Goal: Task Accomplishment & Management: Manage account settings

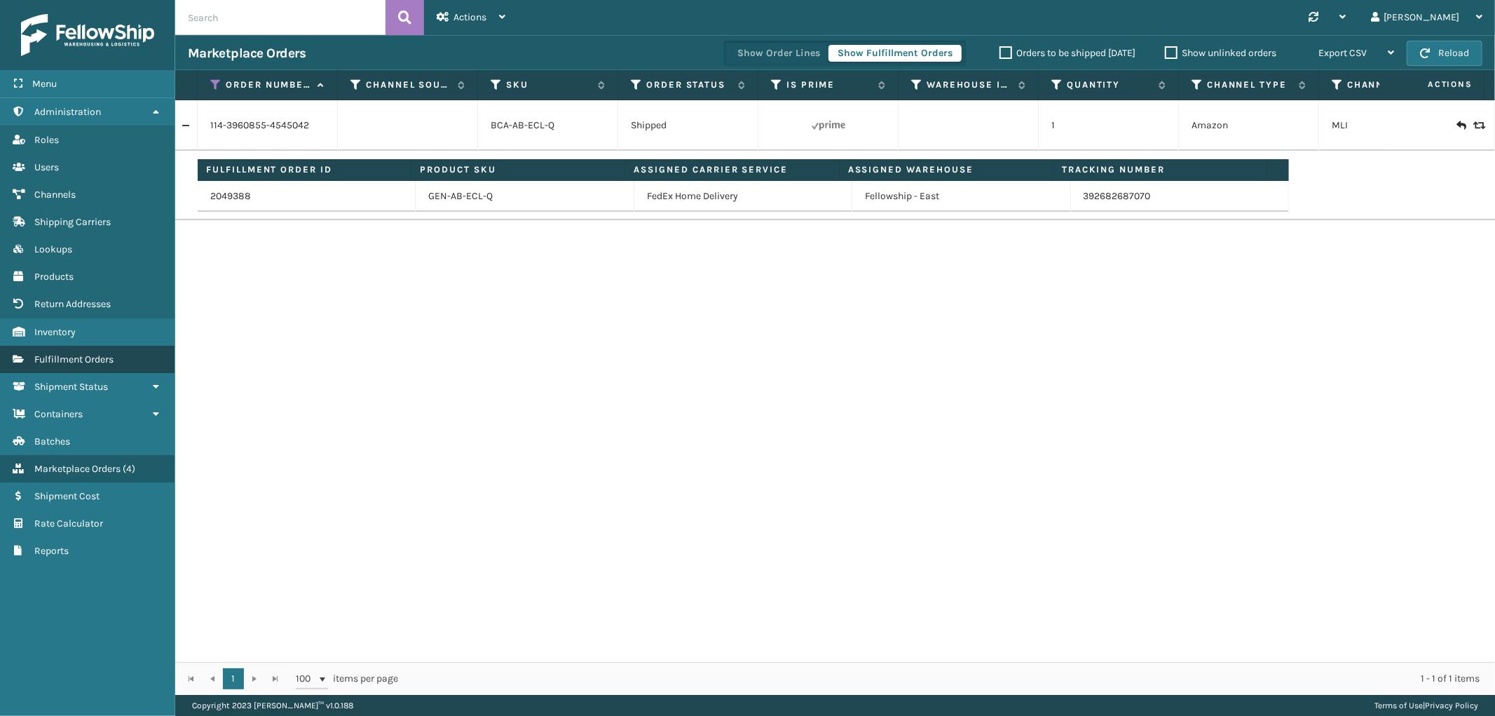
click at [87, 353] on span "Fulfillment Orders" at bounding box center [73, 359] width 79 height 12
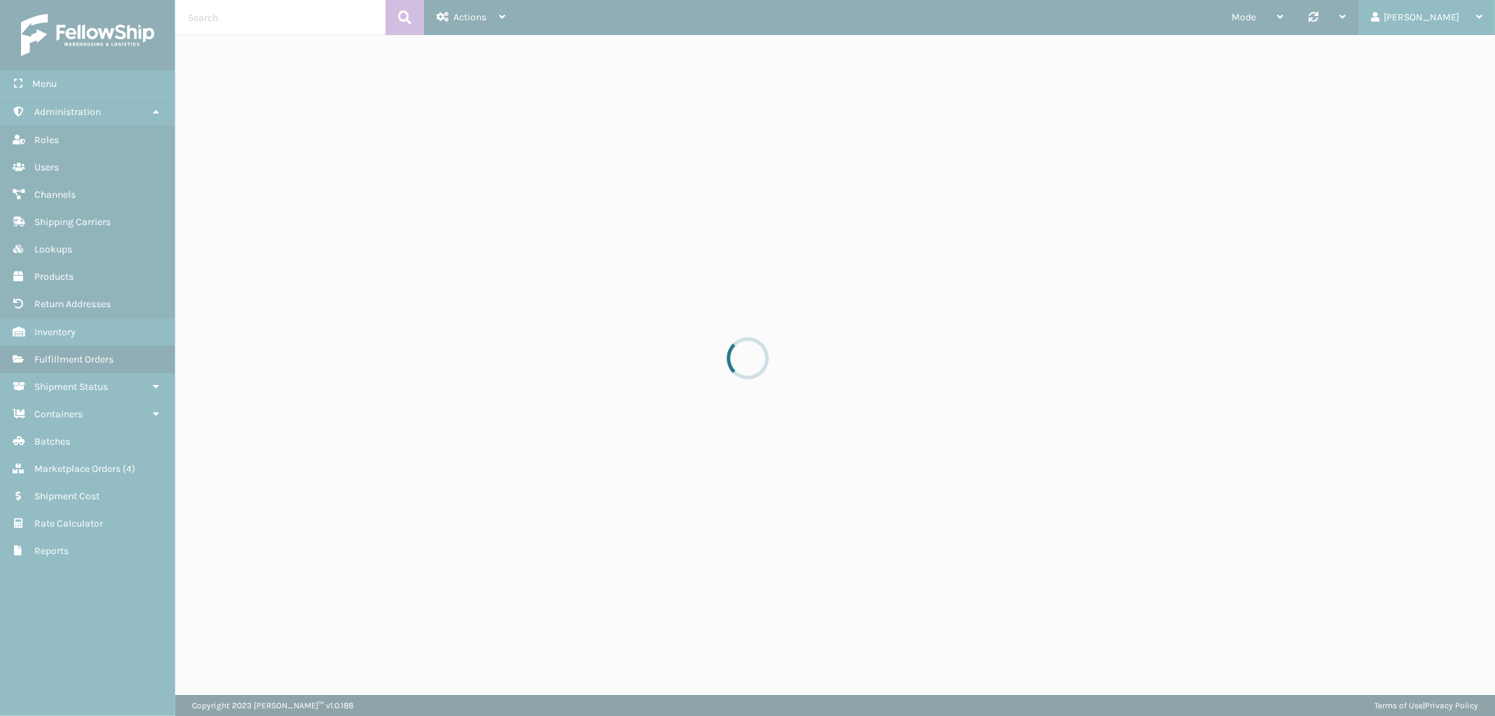
click at [1442, 15] on div "[PERSON_NAME]" at bounding box center [1426, 17] width 111 height 35
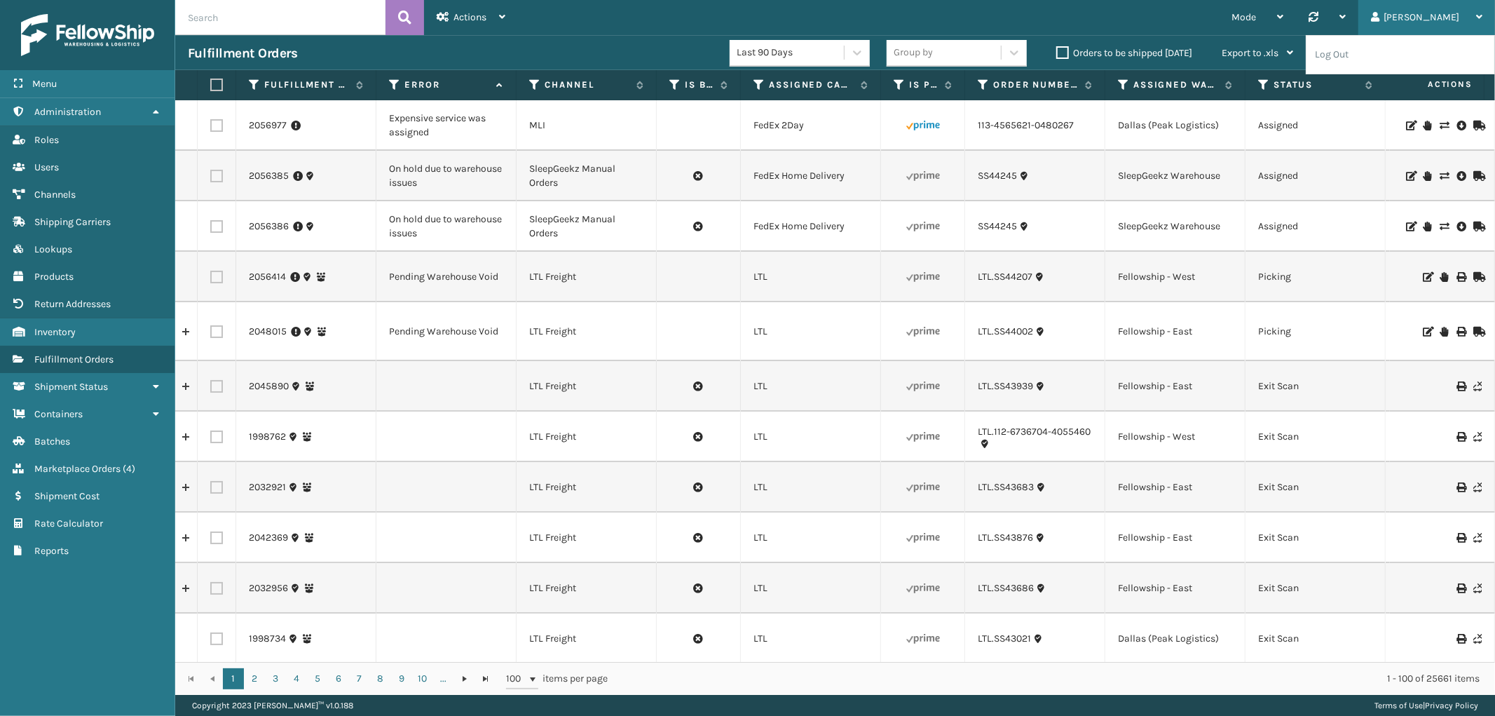
click at [1442, 15] on div "[PERSON_NAME]" at bounding box center [1426, 17] width 111 height 35
click at [1344, 54] on li "Log Out" at bounding box center [1401, 55] width 188 height 38
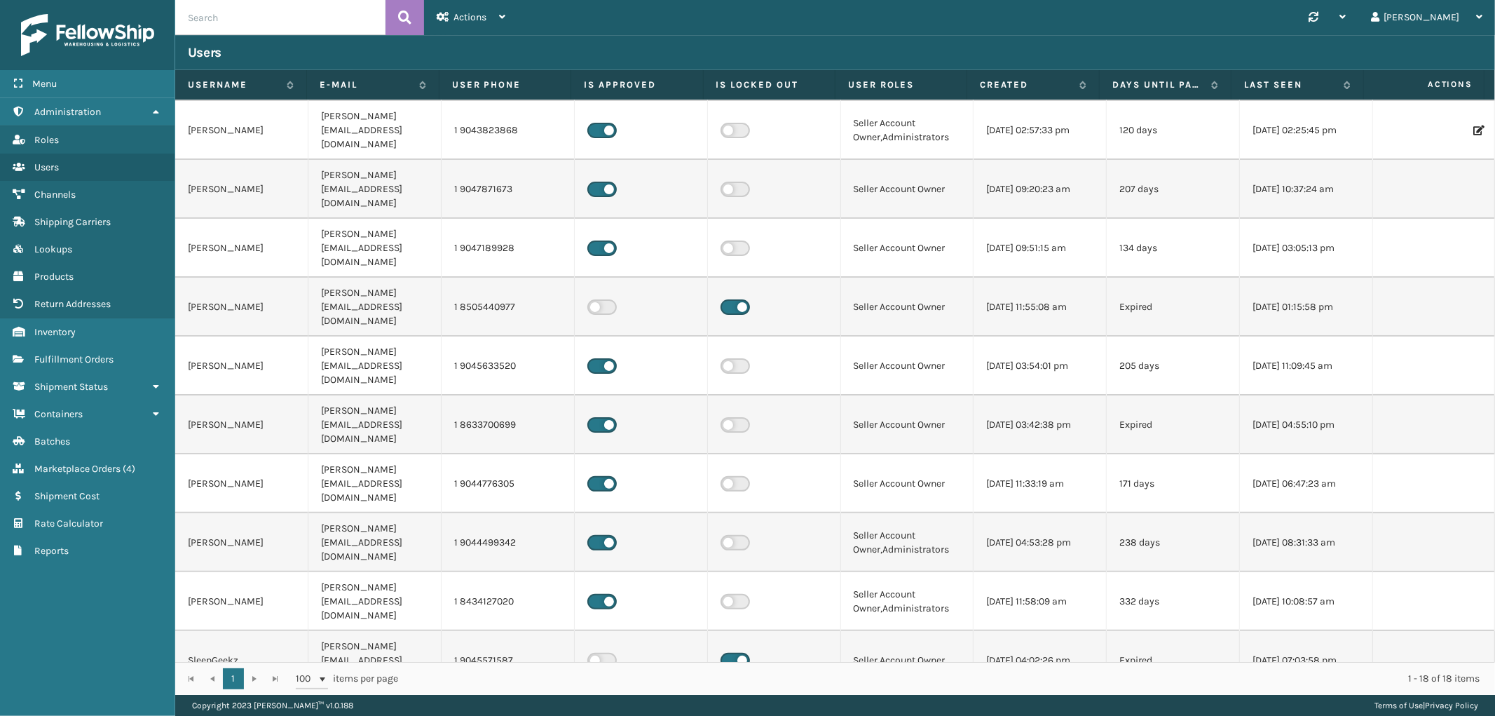
scroll to position [232, 0]
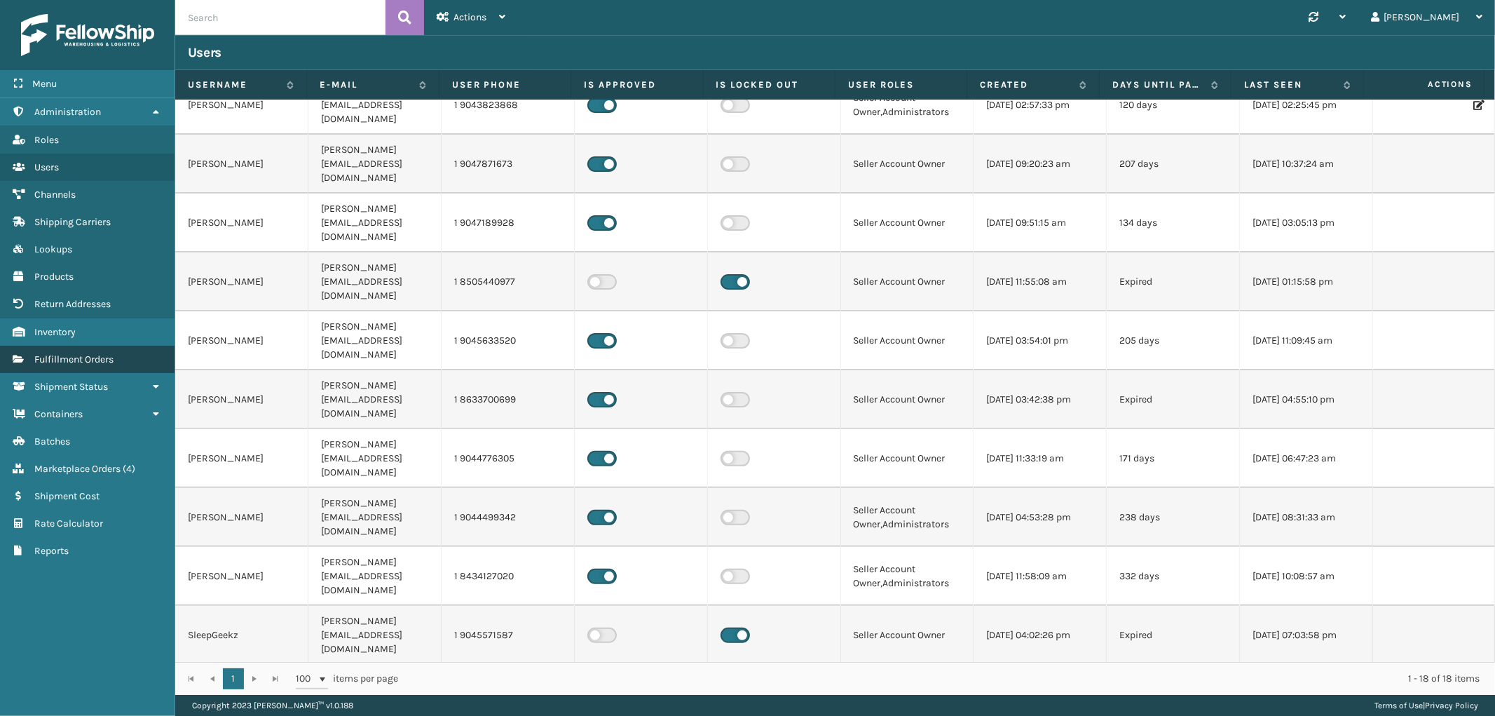
click at [75, 354] on span "Fulfillment Orders" at bounding box center [73, 359] width 79 height 12
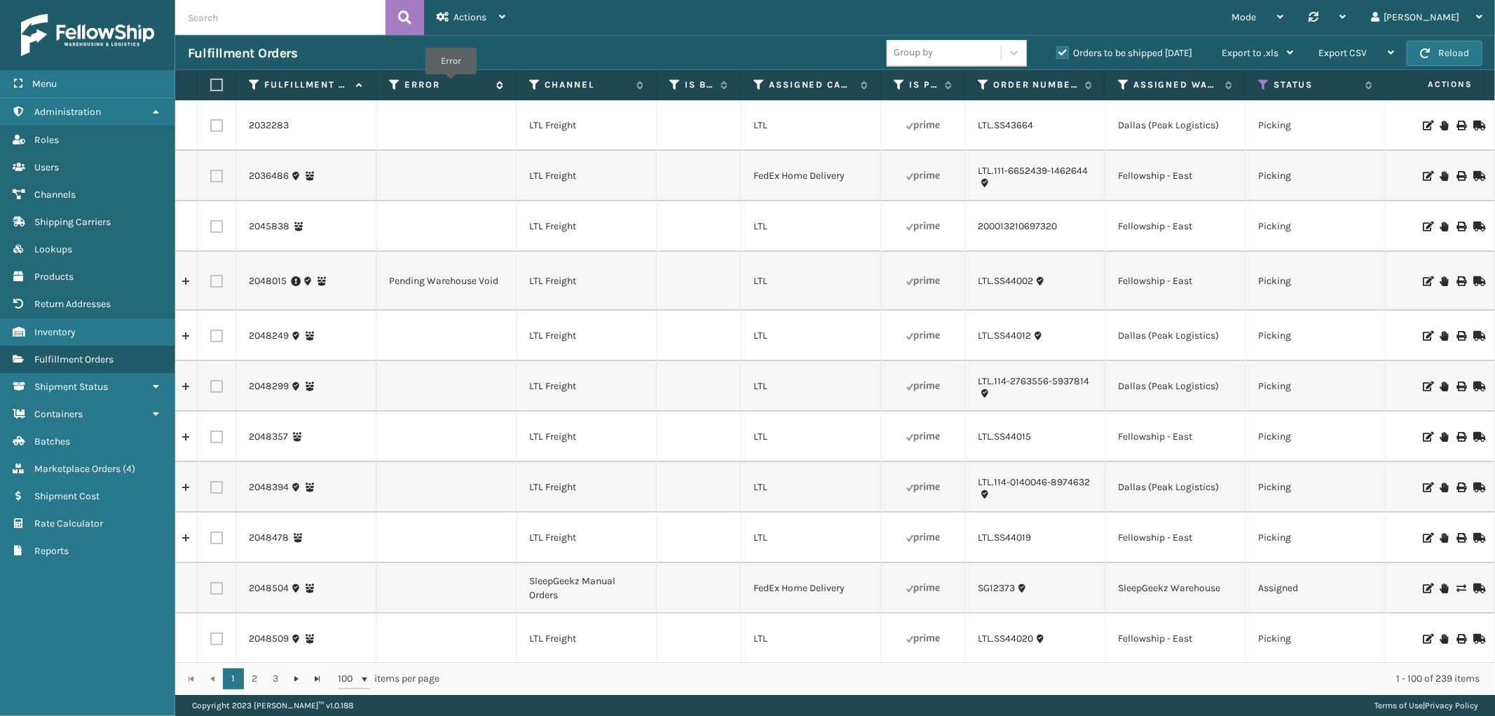
click at [451, 84] on label "Error" at bounding box center [446, 85] width 85 height 13
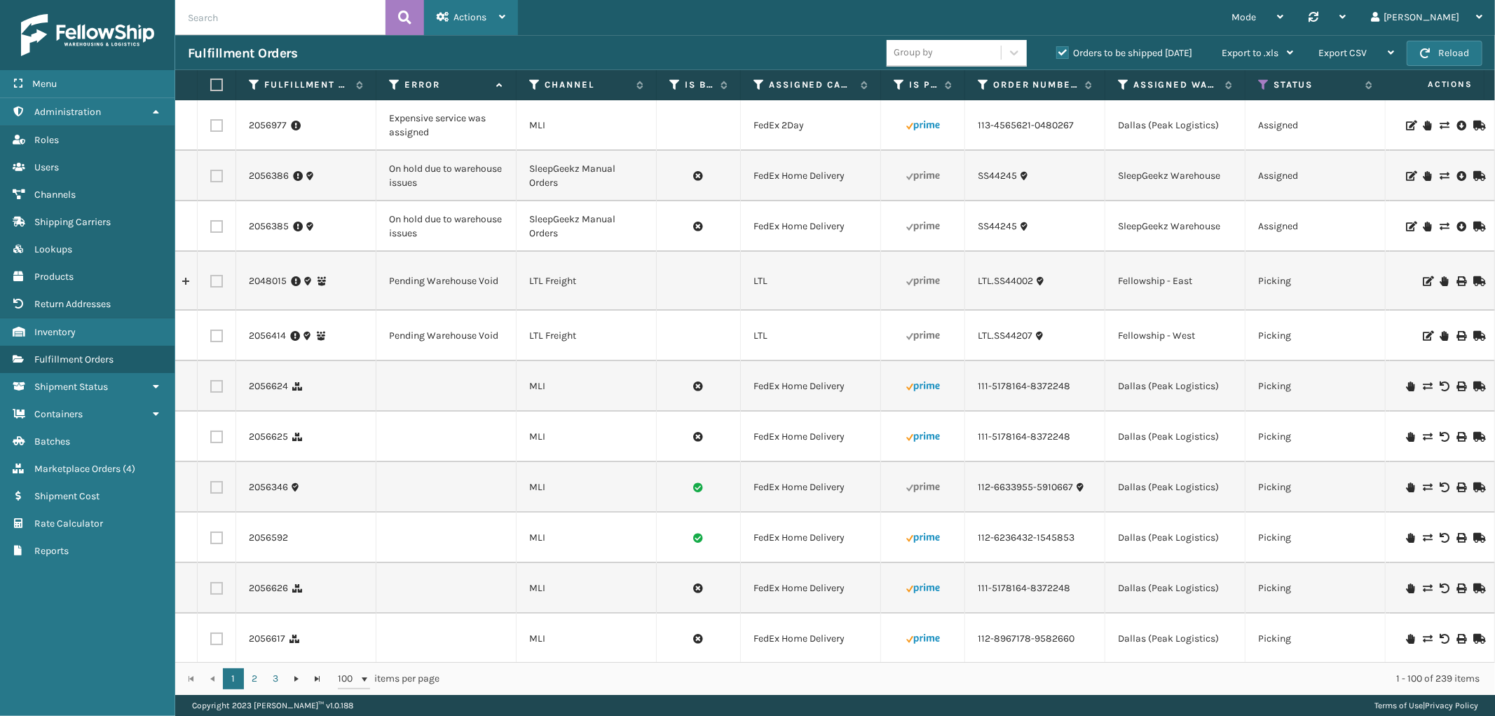
click at [479, 14] on span "Actions" at bounding box center [470, 17] width 33 height 12
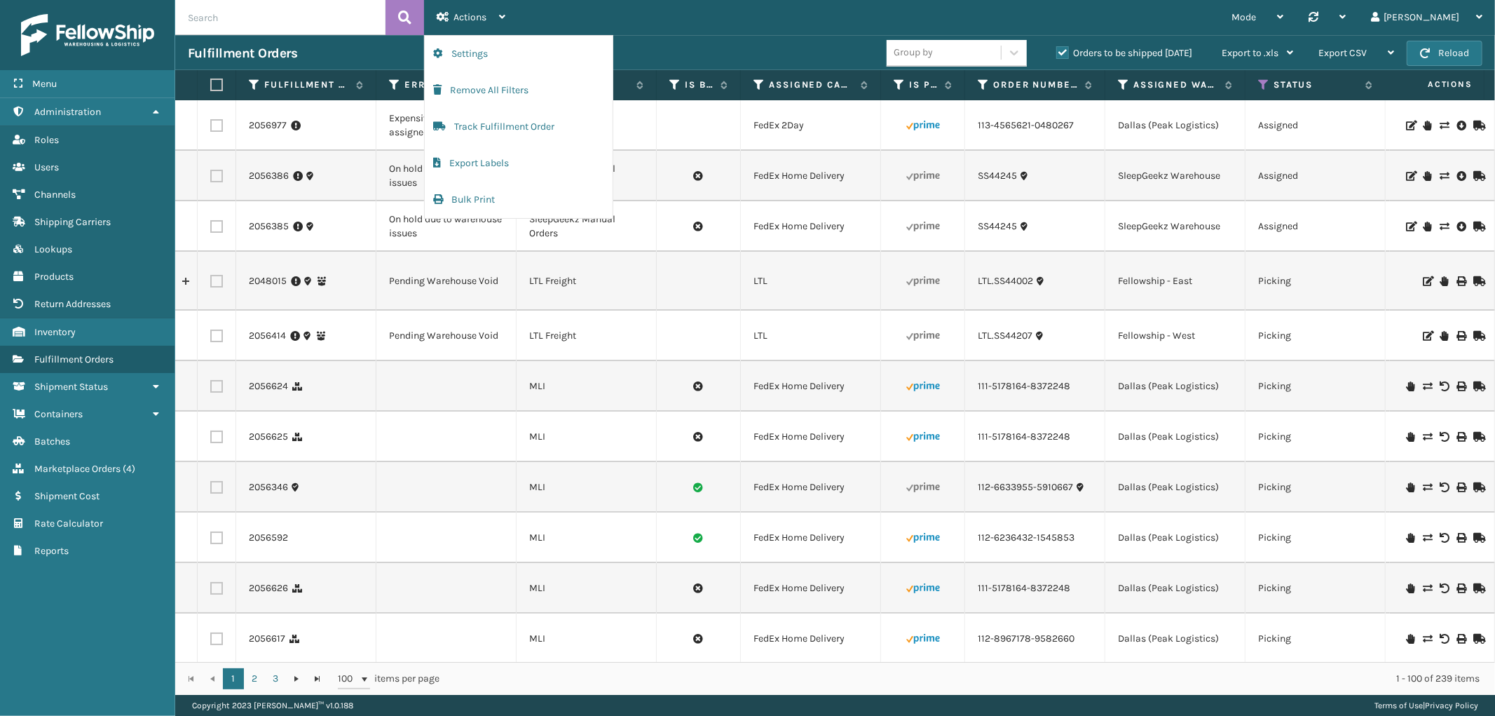
click at [732, 2] on div "Mode Regular Mode Picking Mode Labeling Mode Palletizing Mode Exit Scan Mode Sy…" at bounding box center [1006, 17] width 977 height 35
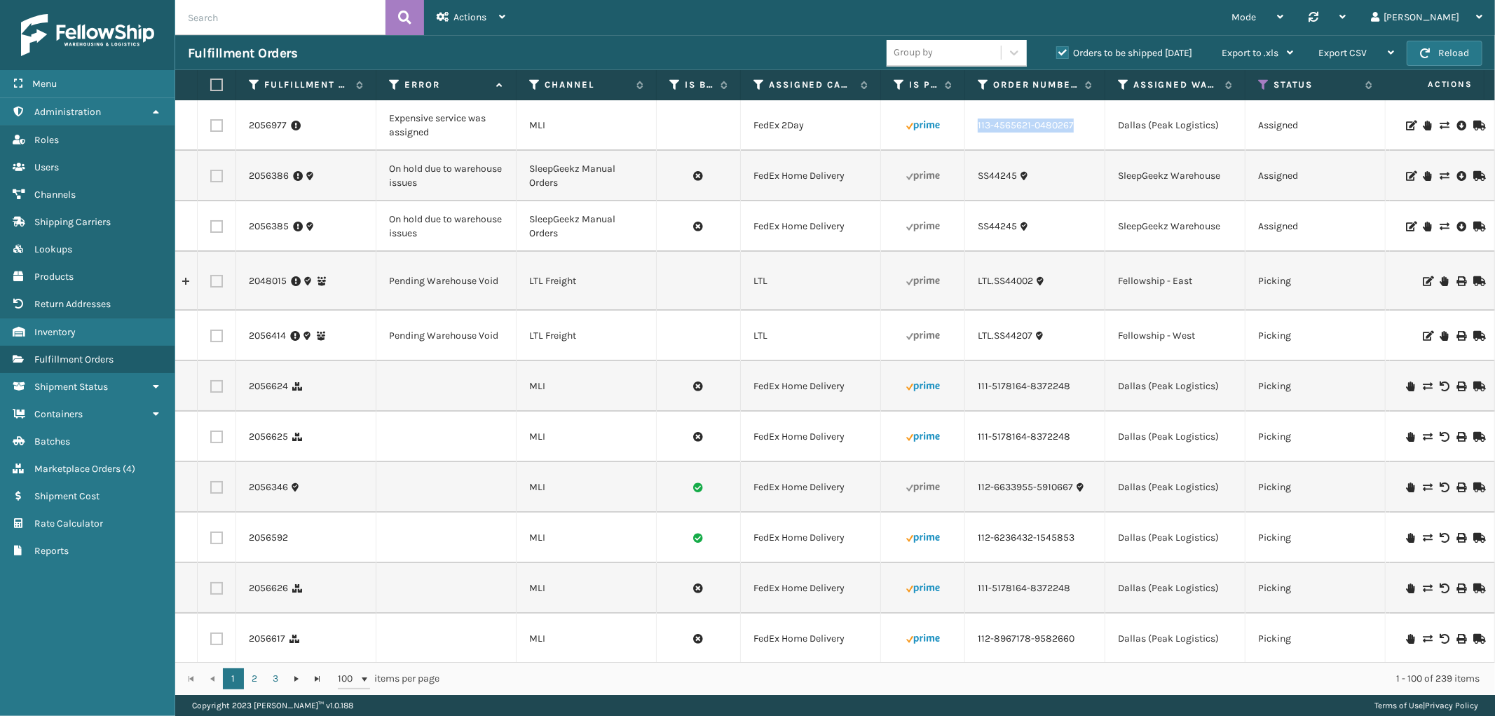
drag, startPoint x: 1081, startPoint y: 137, endPoint x: 977, endPoint y: 132, distance: 103.9
click at [977, 132] on td "113-4565621-0480267" at bounding box center [1035, 125] width 140 height 50
copy link "113-4565621-0480267"
click at [1440, 125] on icon at bounding box center [1444, 126] width 8 height 10
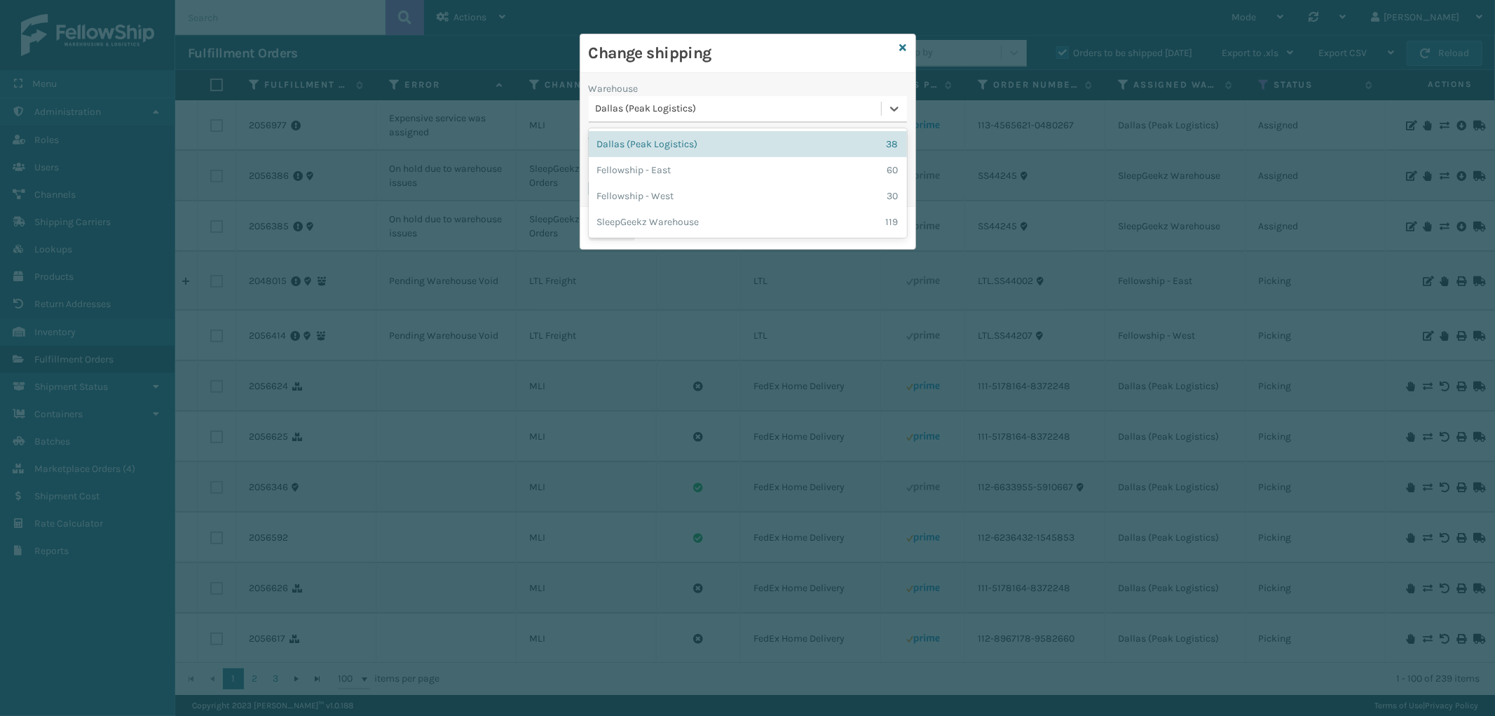
click at [707, 103] on div "Dallas (Peak Logistics)" at bounding box center [739, 109] width 287 height 15
click at [704, 175] on div "Fellowship - East 60" at bounding box center [748, 170] width 318 height 26
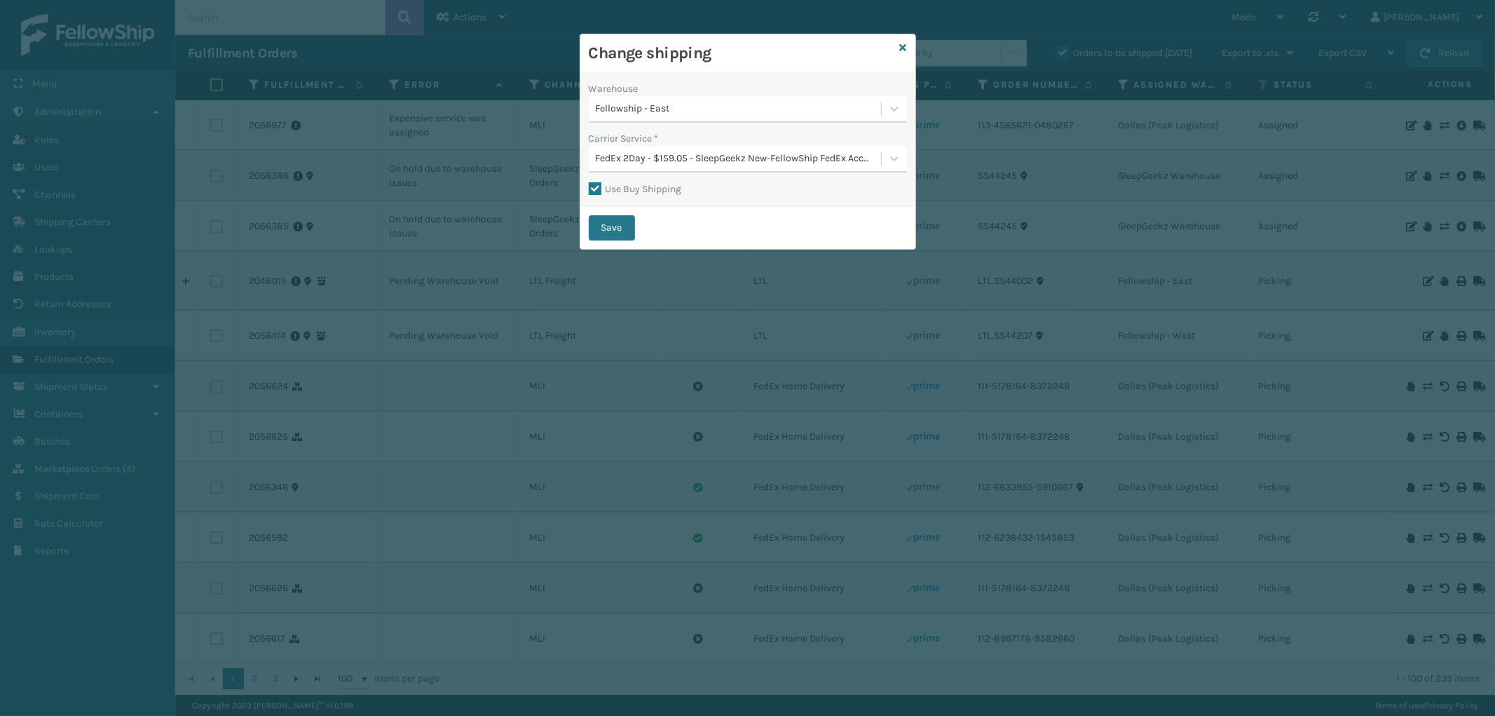
click at [804, 110] on div "Fellowship - East" at bounding box center [739, 109] width 287 height 15
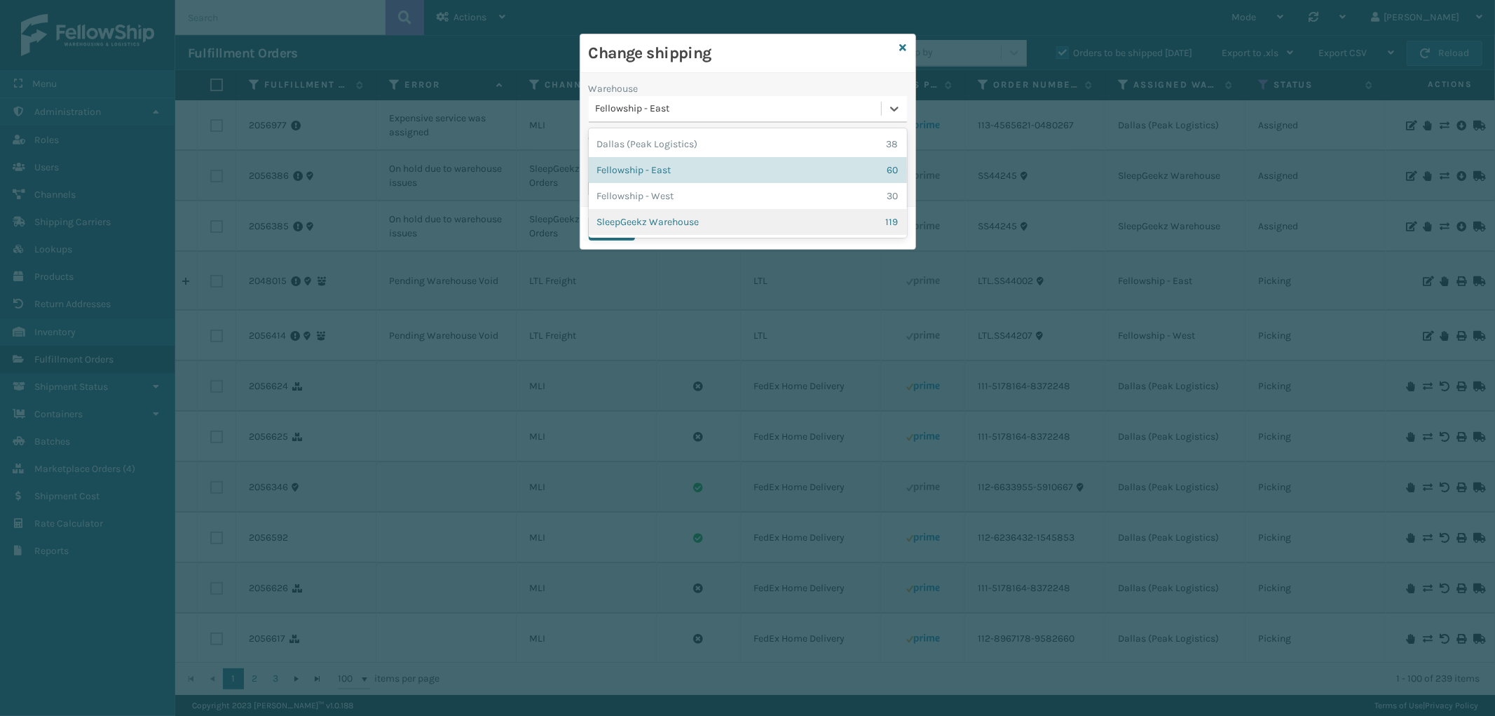
click at [716, 226] on div "SleepGeekz Warehouse 119" at bounding box center [748, 222] width 318 height 26
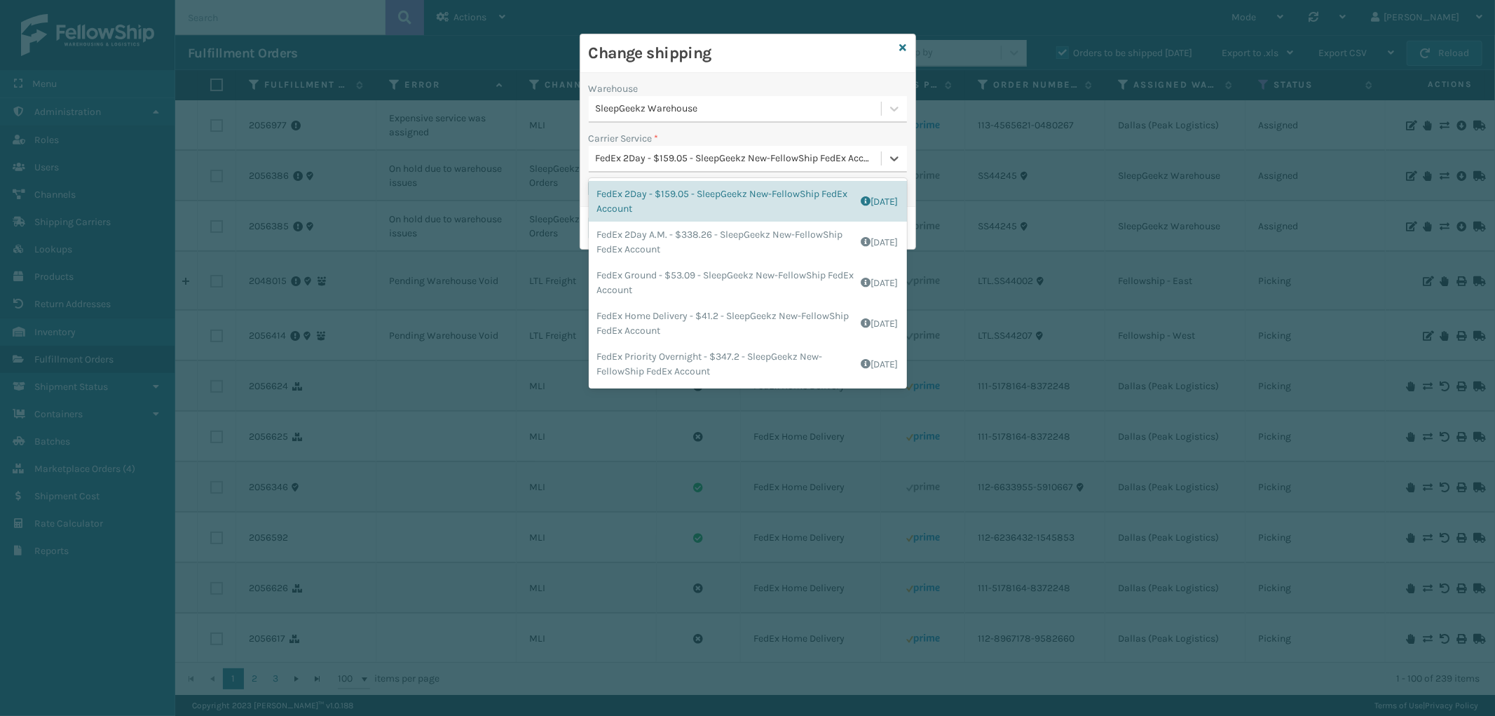
click at [728, 163] on div "FedEx 2Day - $159.05 - SleepGeekz New-FellowShip FedEx Account" at bounding box center [739, 158] width 287 height 15
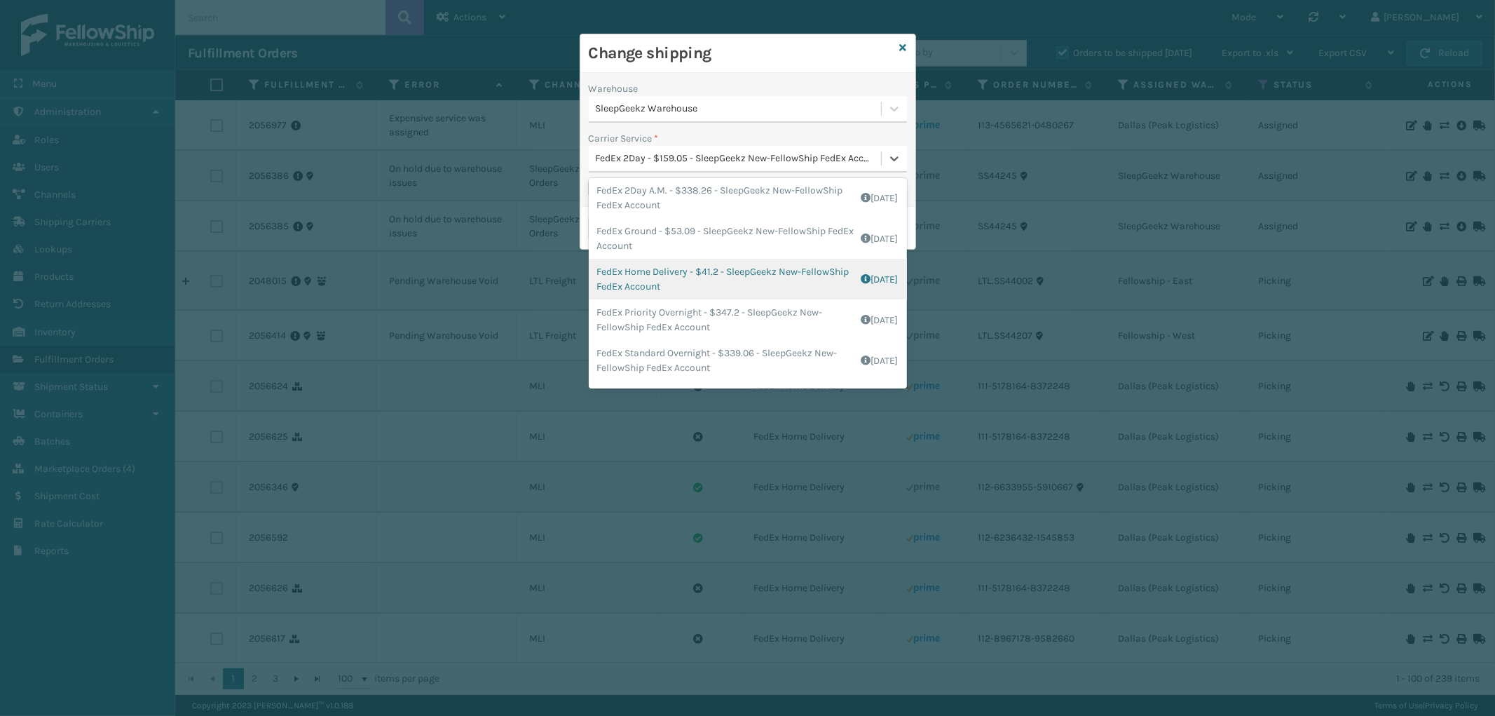
scroll to position [1, 0]
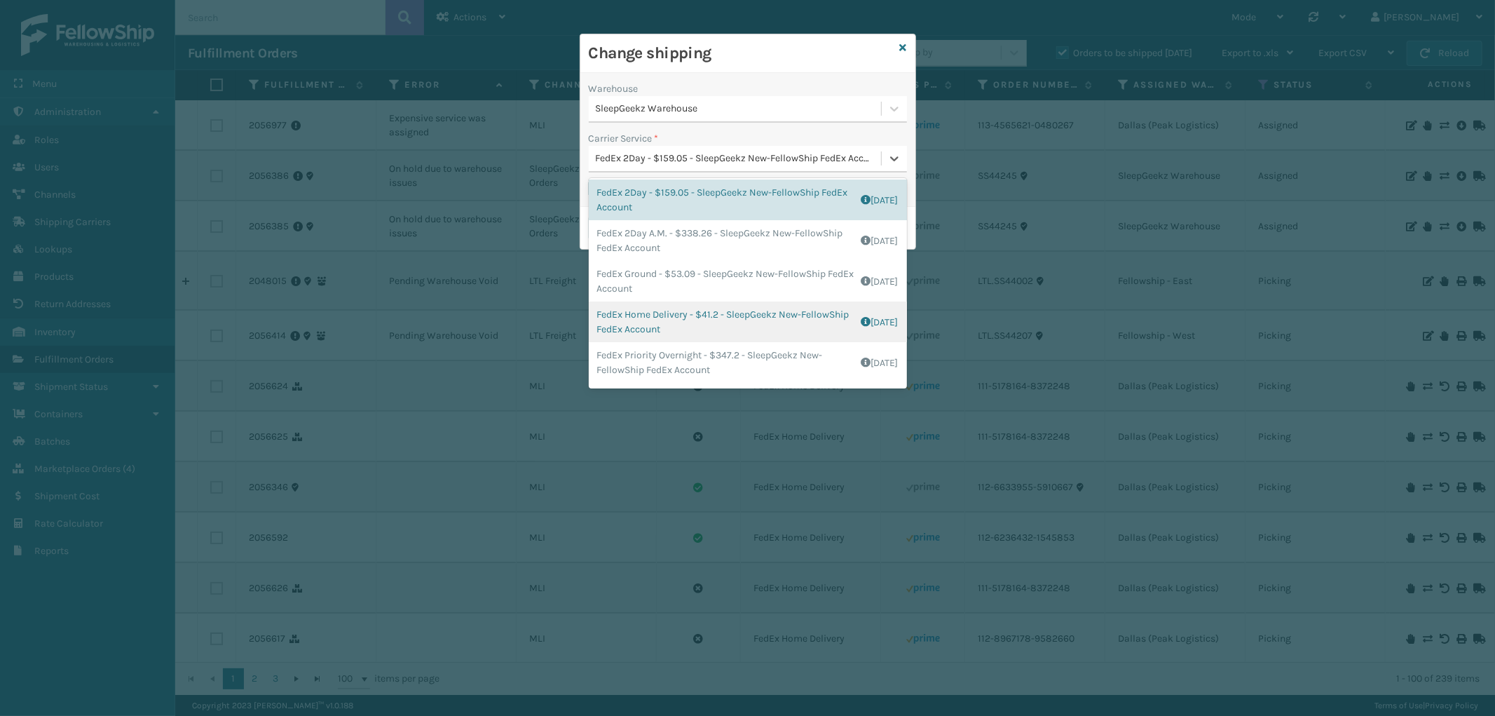
click at [767, 317] on div "FedEx Home Delivery - $41.2 - SleepGeekz New-FellowShip FedEx Account Shipping …" at bounding box center [748, 321] width 318 height 41
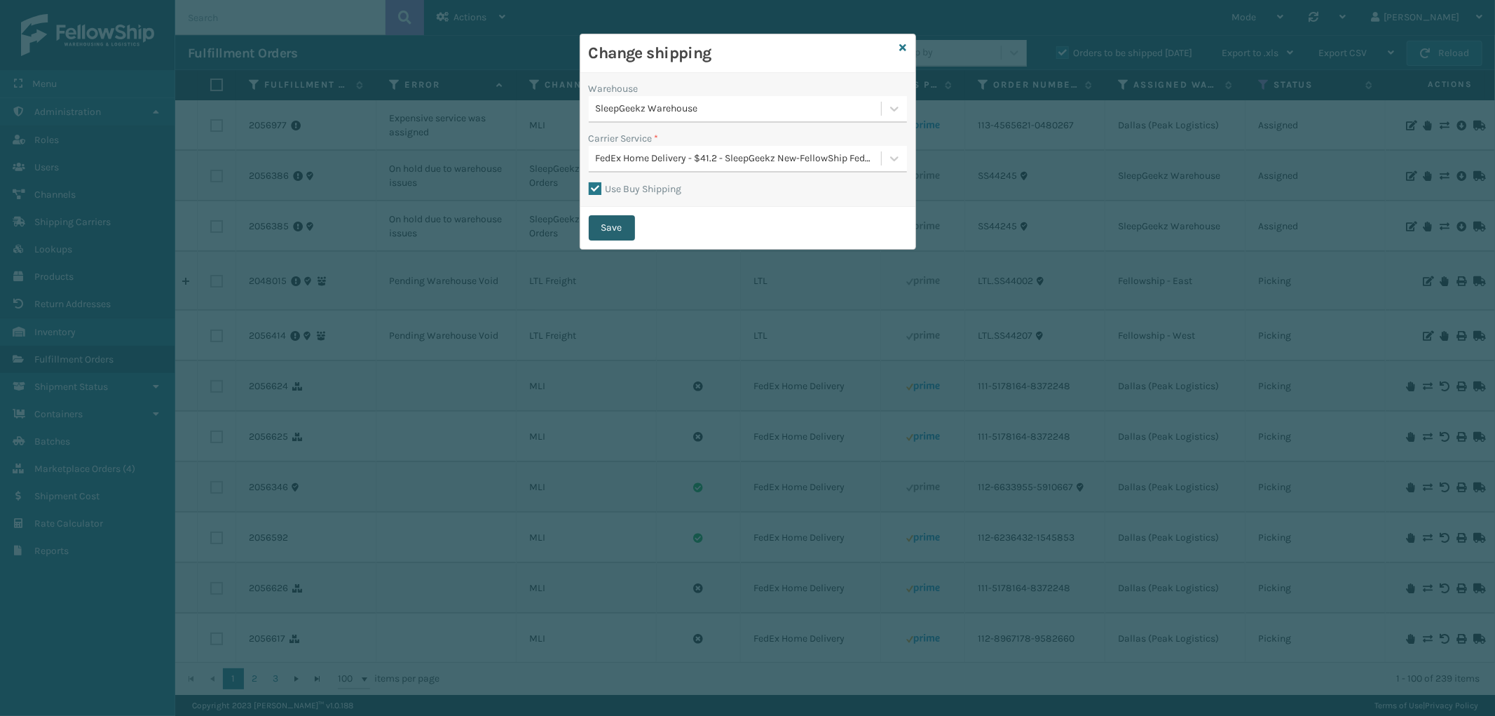
click at [601, 222] on button "Save" at bounding box center [612, 227] width 46 height 25
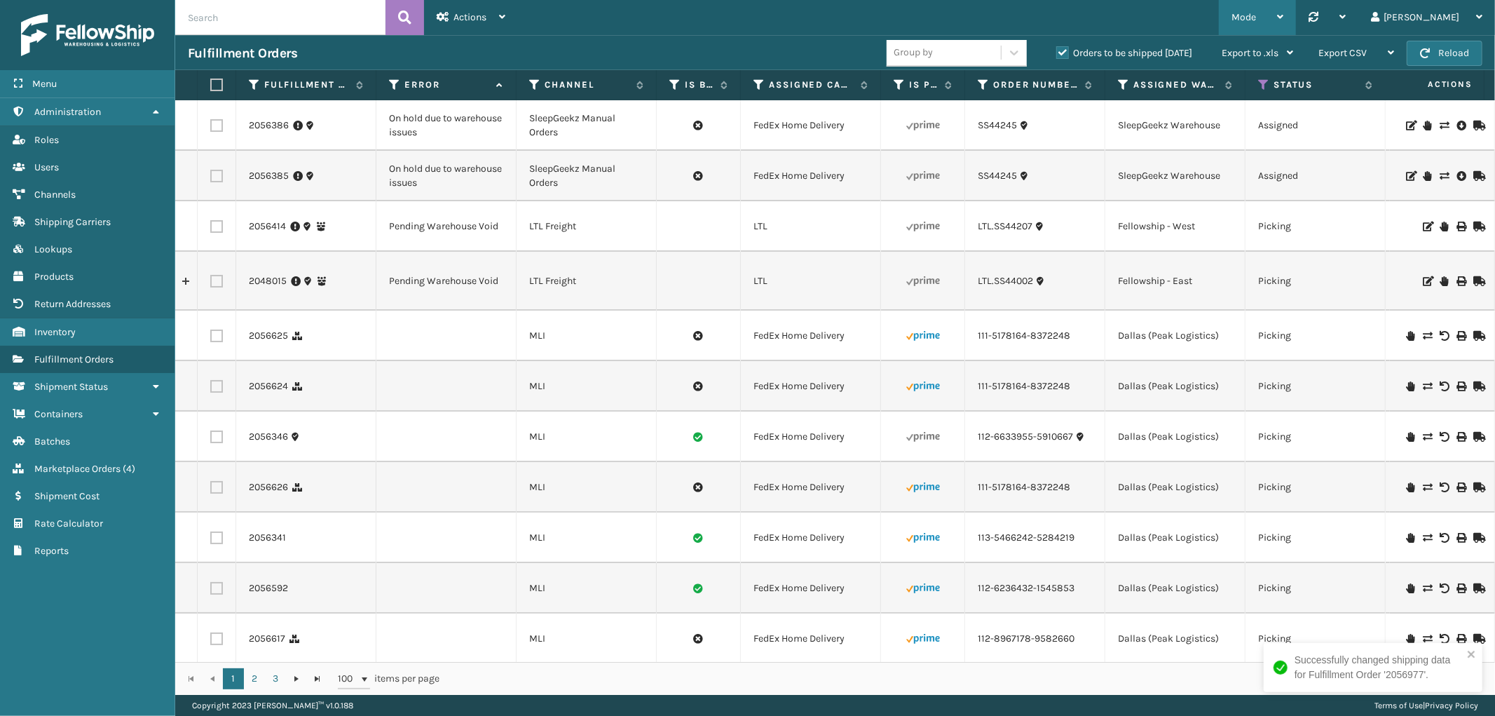
click at [1284, 16] on div "Mode" at bounding box center [1258, 17] width 52 height 35
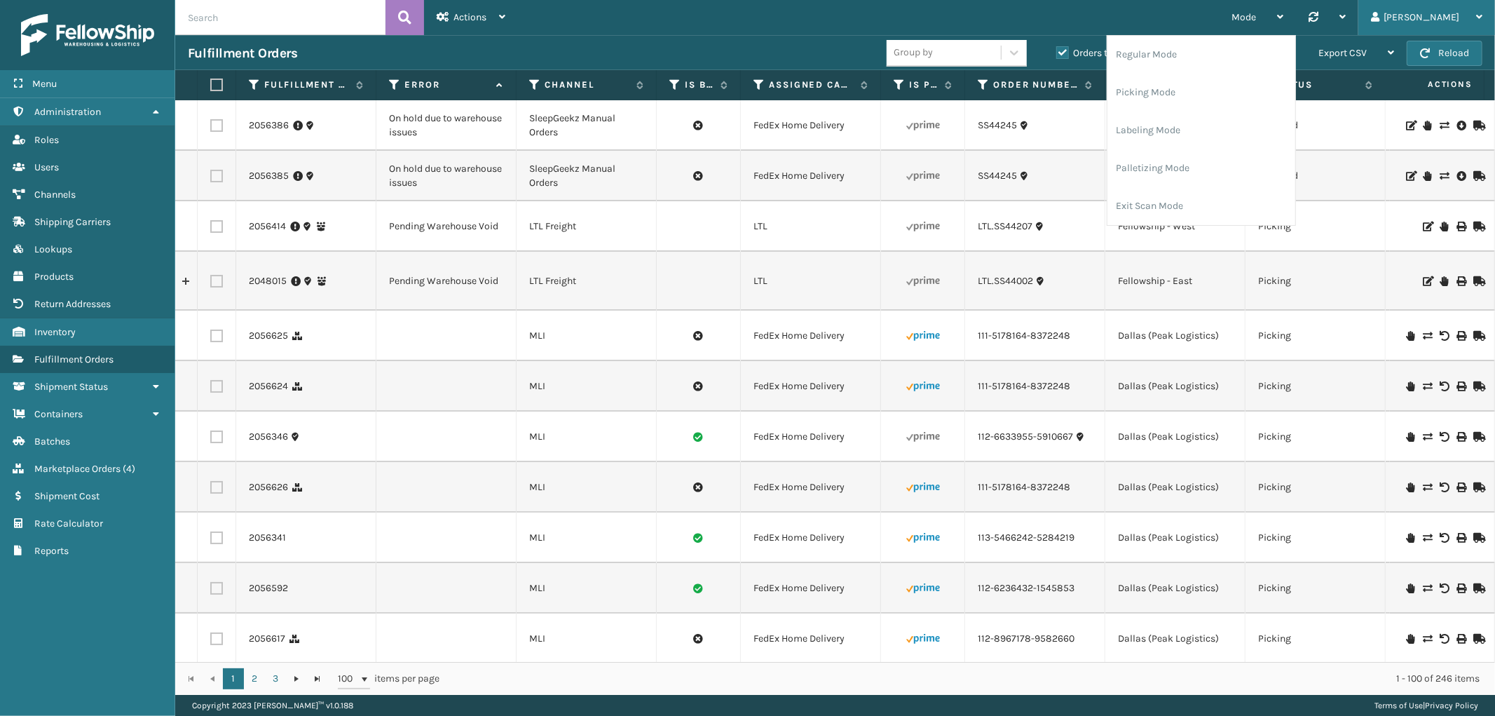
click at [1431, 11] on div "[PERSON_NAME]" at bounding box center [1426, 17] width 111 height 35
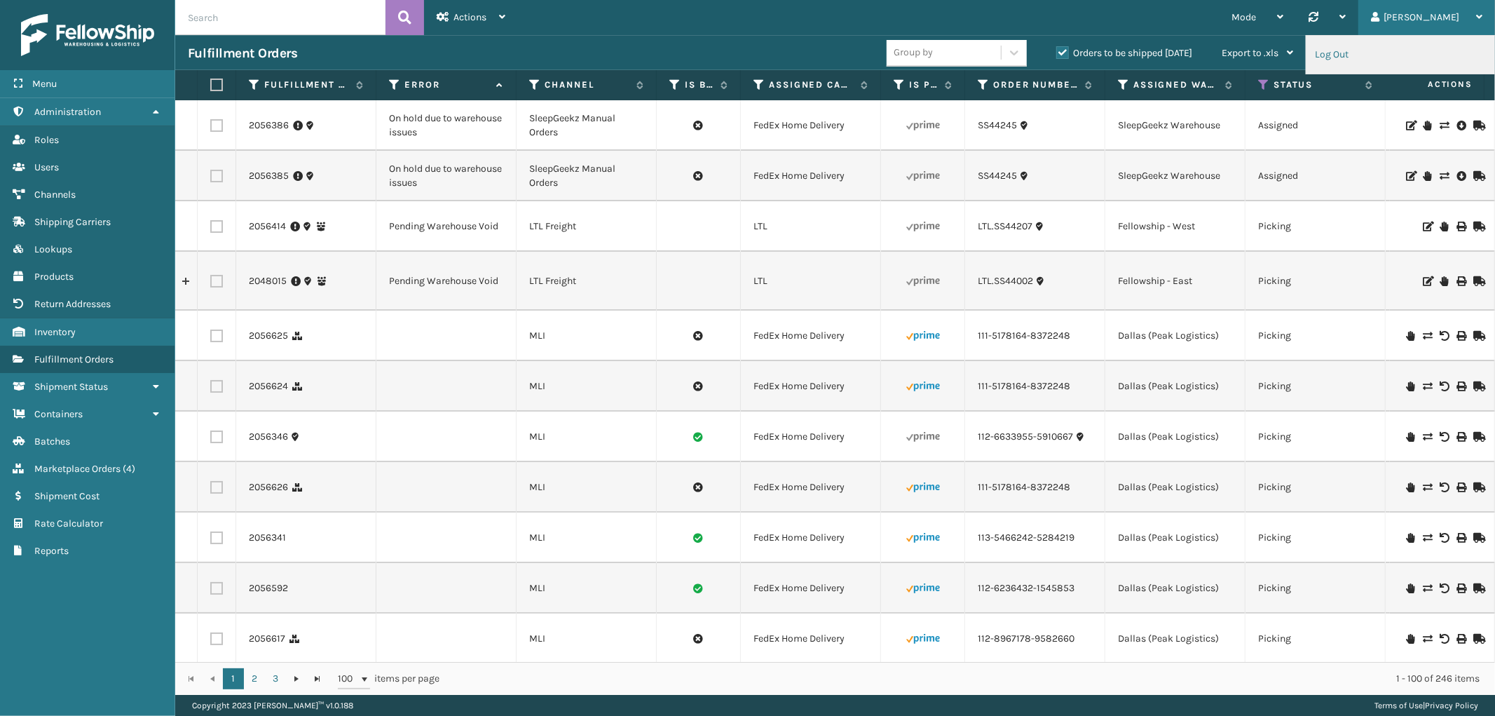
click at [1367, 48] on li "Log Out" at bounding box center [1401, 55] width 188 height 38
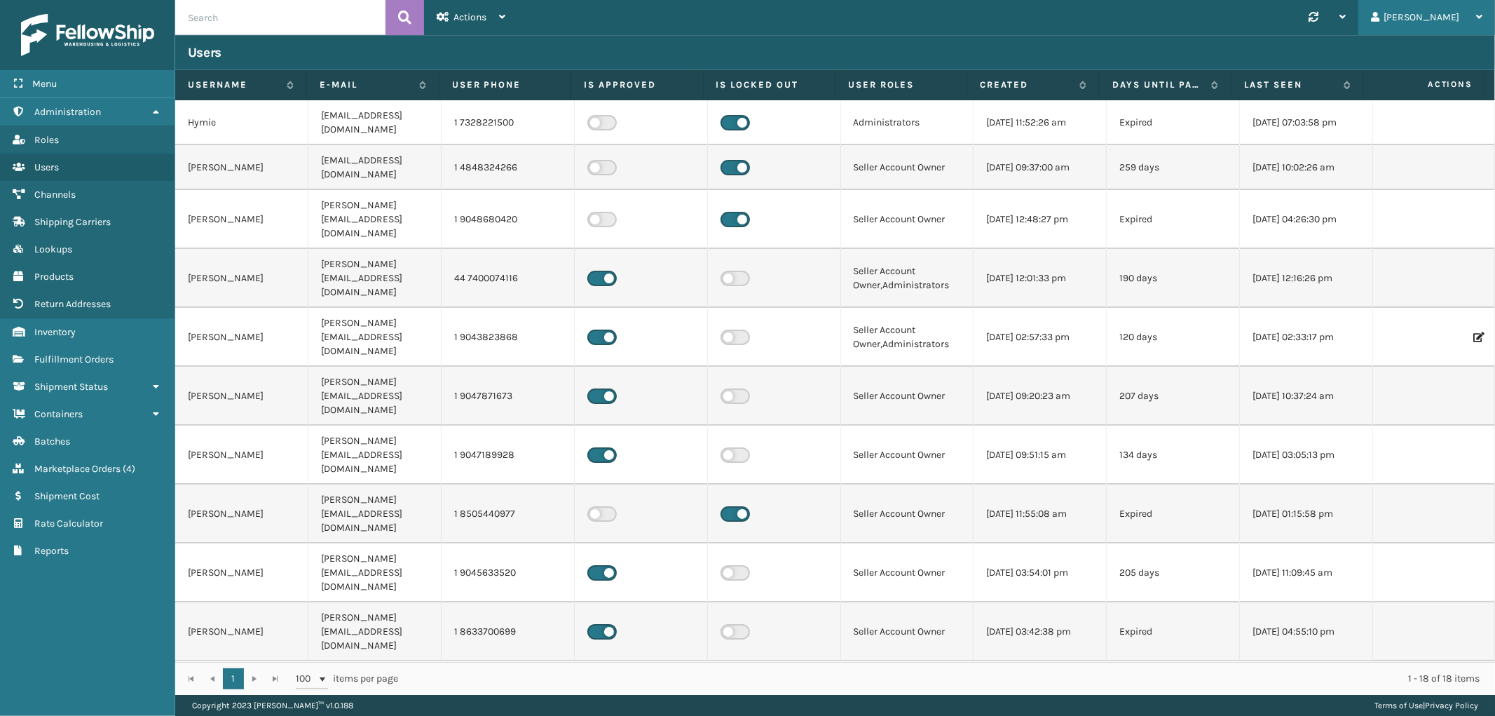
click at [1438, 17] on div "[PERSON_NAME]" at bounding box center [1426, 17] width 111 height 35
click at [1370, 49] on li "Log Out" at bounding box center [1401, 55] width 188 height 38
